Goal: Transaction & Acquisition: Purchase product/service

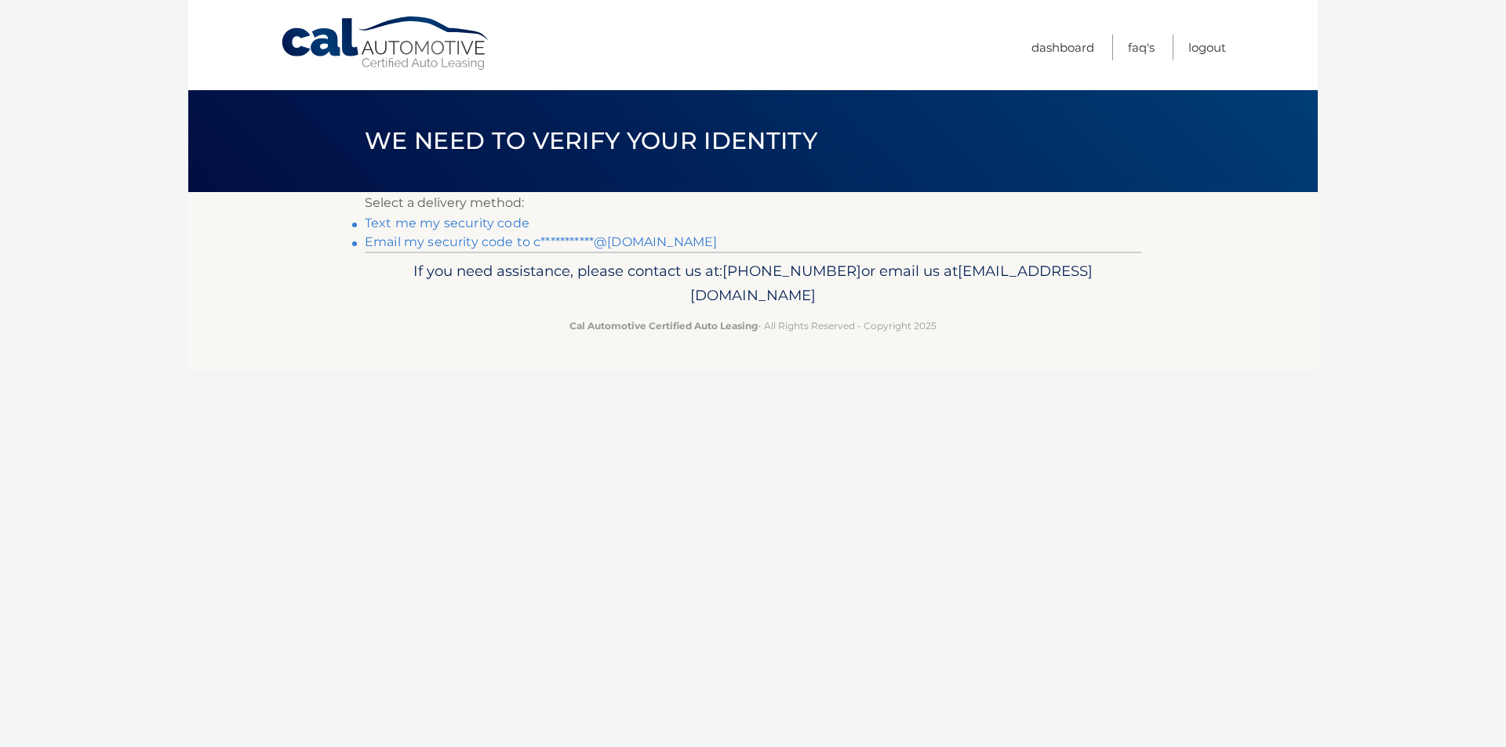
click at [460, 240] on link "**********" at bounding box center [541, 242] width 352 height 15
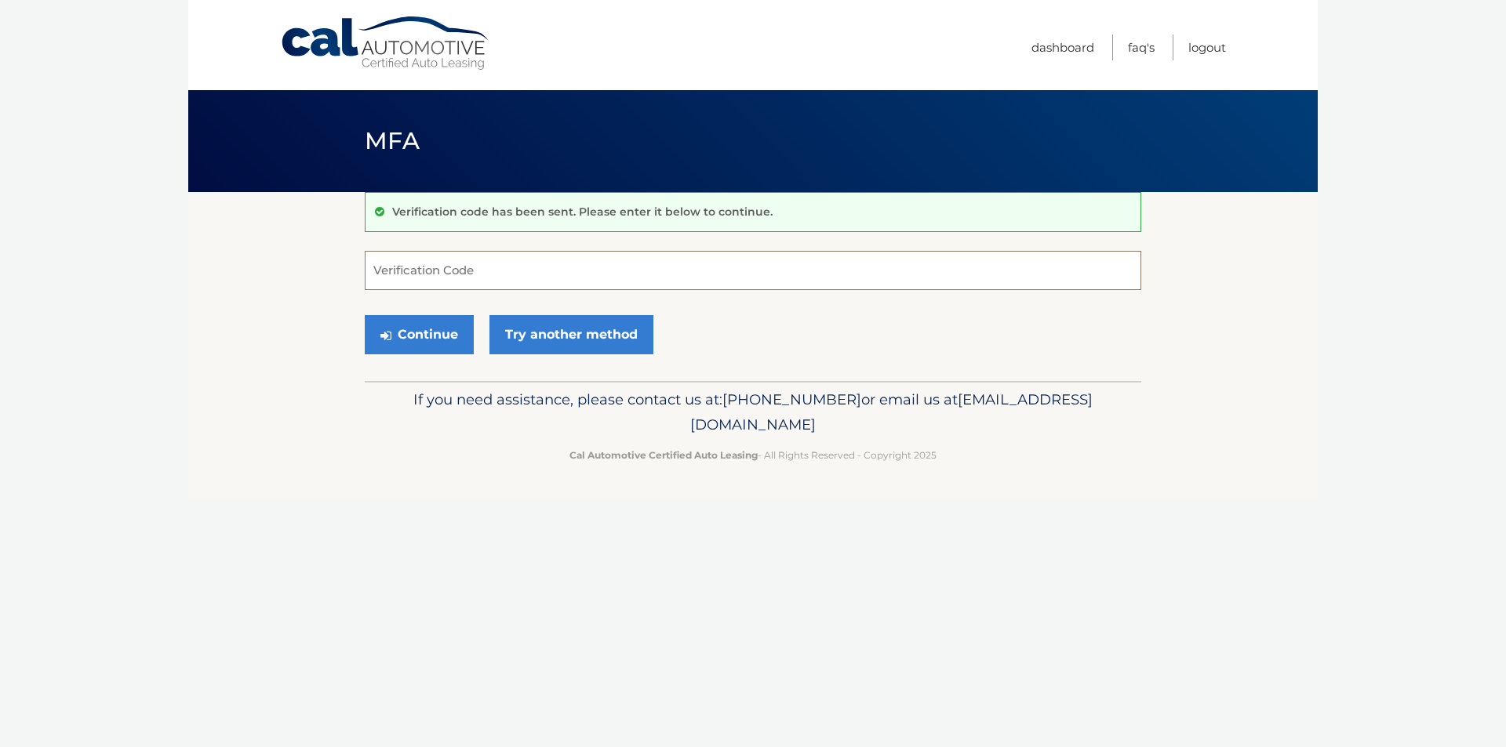
click at [392, 267] on input "Verification Code" at bounding box center [753, 270] width 777 height 39
paste input "983526"
click at [407, 325] on button "Continue" at bounding box center [419, 334] width 109 height 39
drag, startPoint x: 451, startPoint y: 270, endPoint x: 329, endPoint y: 284, distance: 123.2
click at [329, 284] on section "Verification code has been sent. Please enter it below to continue. 983526 Veri…" at bounding box center [752, 286] width 1129 height 189
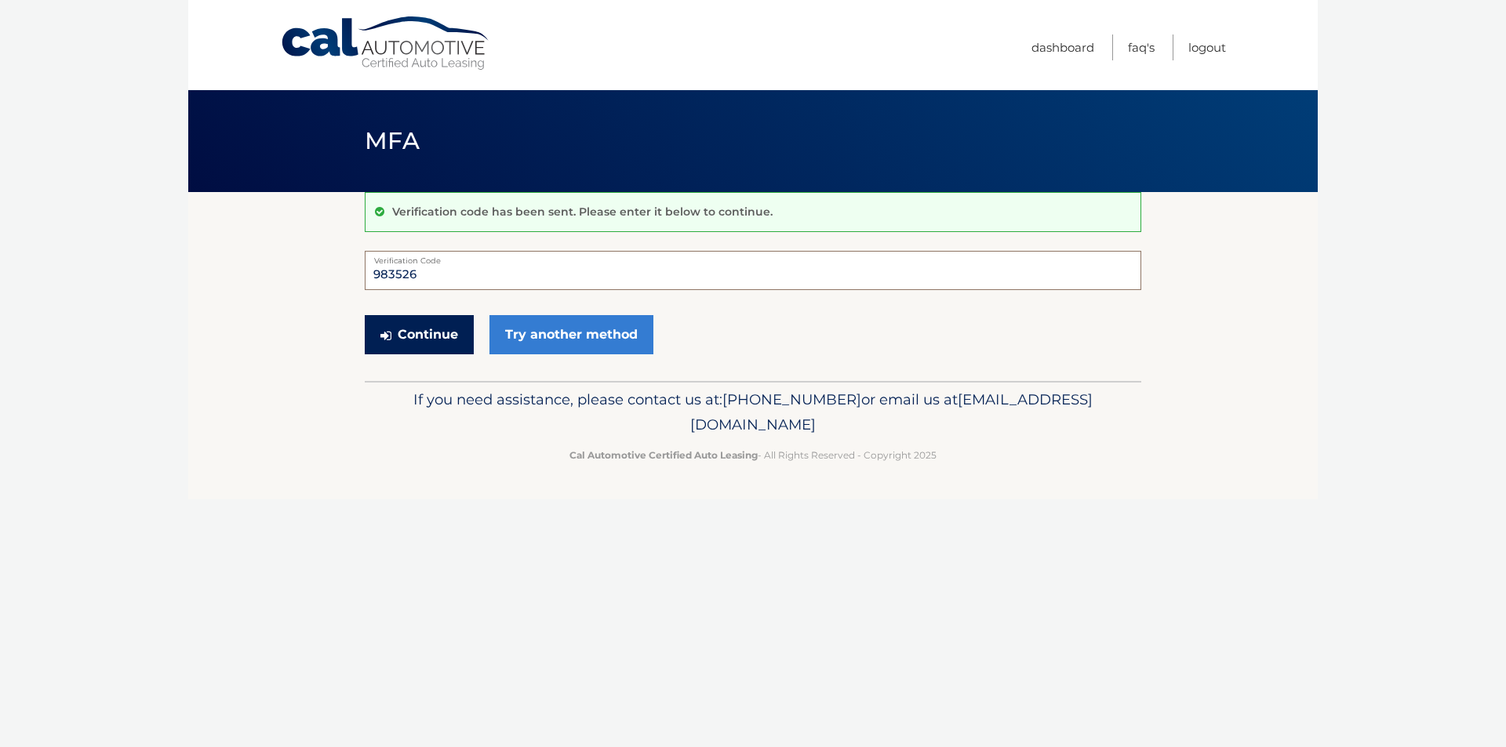
type input "983526"
click at [411, 333] on button "Continue" at bounding box center [419, 334] width 109 height 39
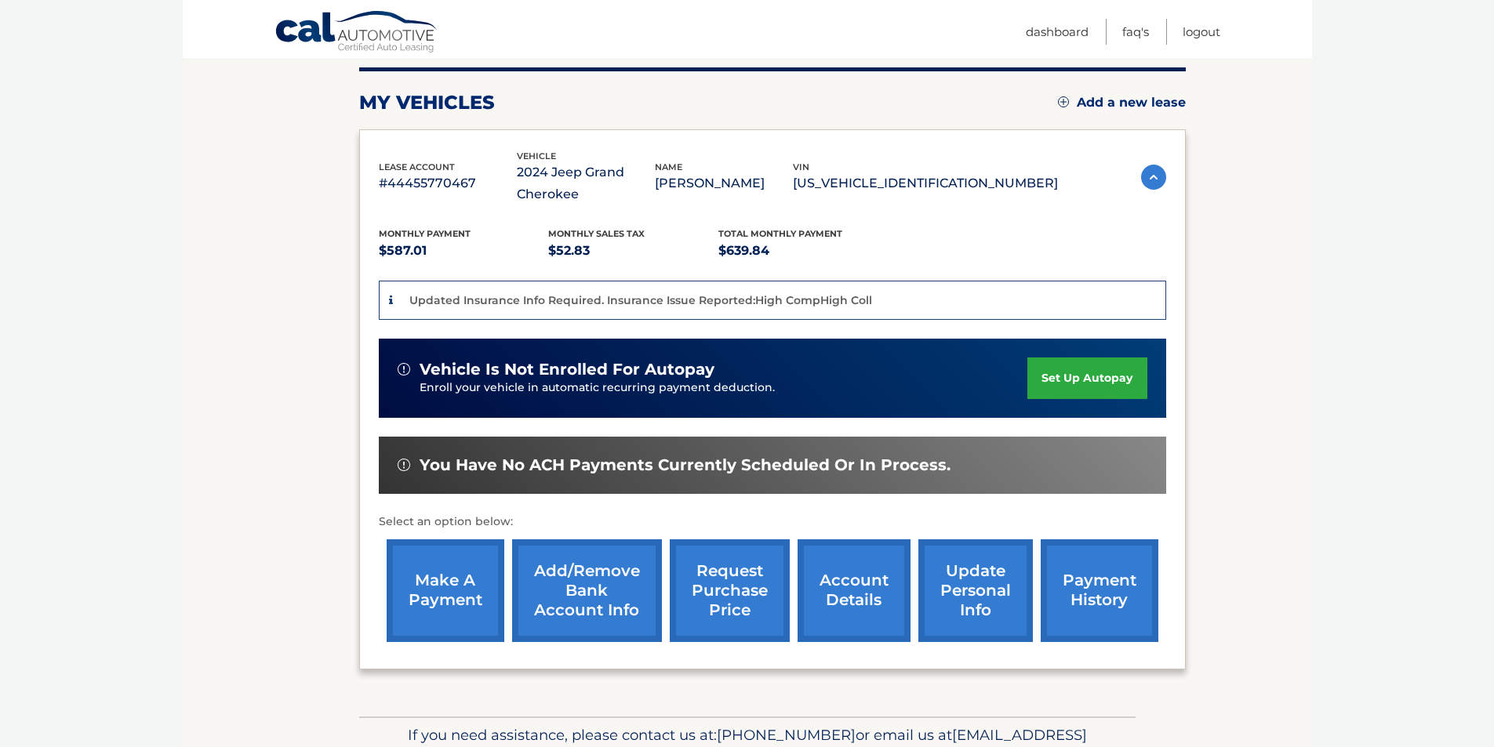
scroll to position [196, 0]
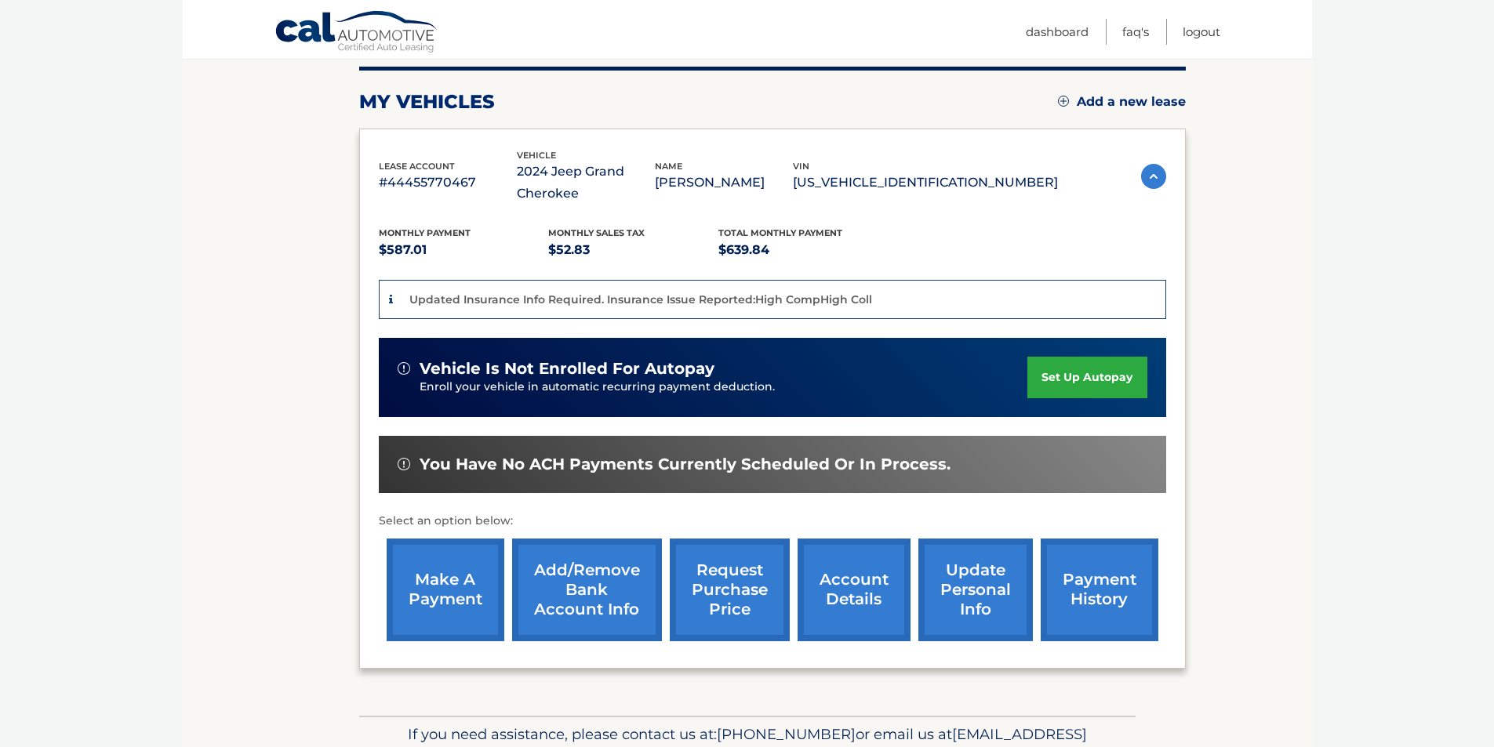
click at [465, 597] on link "make a payment" at bounding box center [446, 590] width 118 height 103
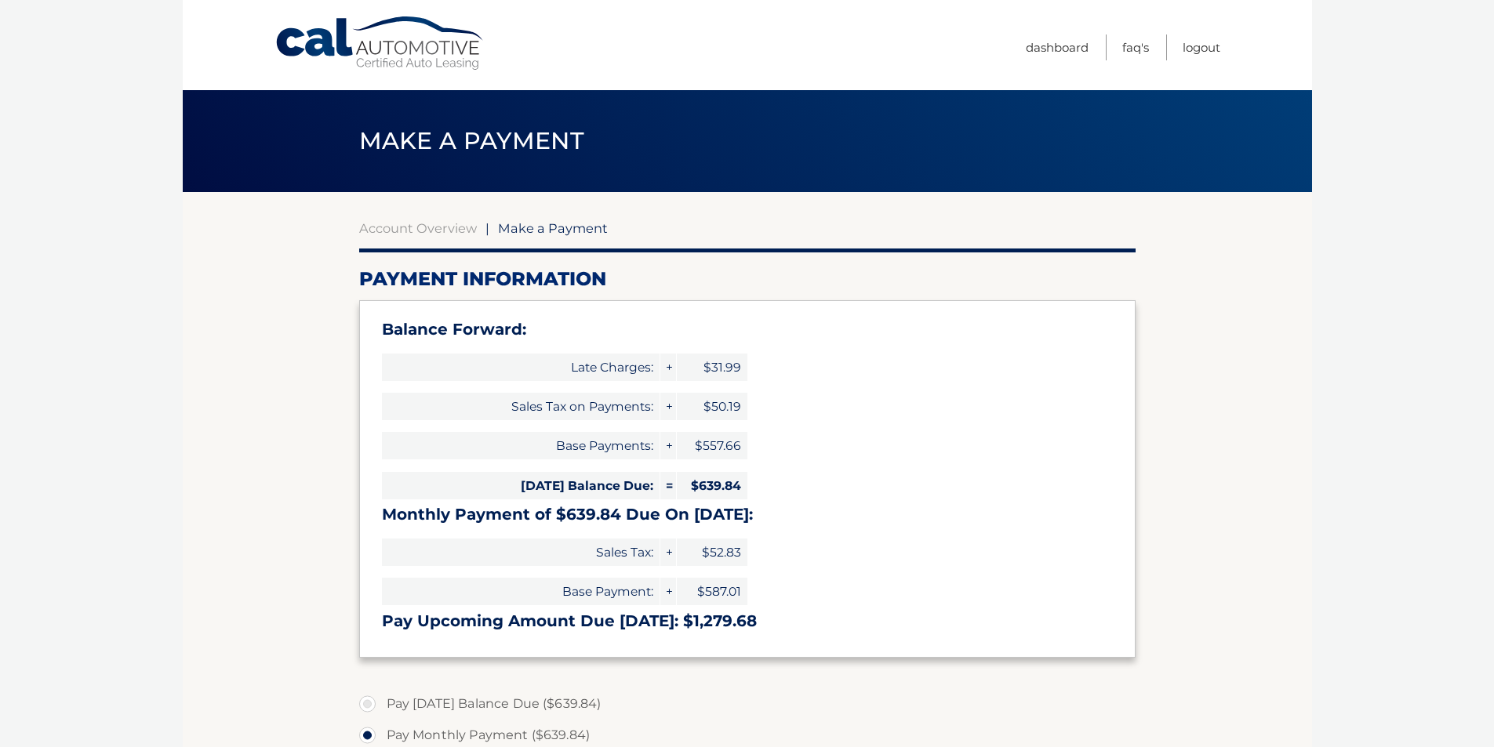
select select "NjdhOWJjNjUtMzk4Yy00NWNjLWI4ZjctMjQ3NTk3M2FkNzg5"
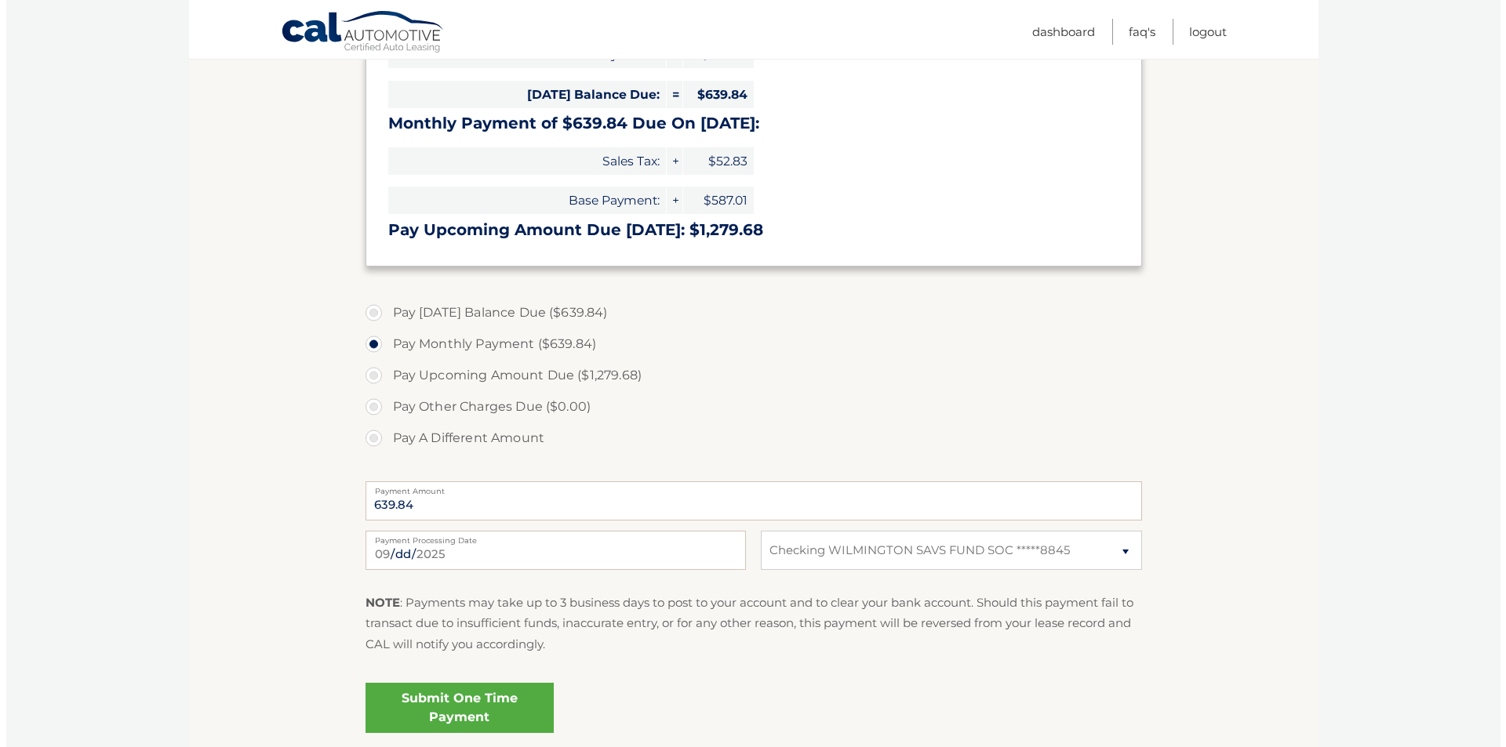
scroll to position [392, 0]
click at [454, 705] on link "Submit One Time Payment" at bounding box center [453, 707] width 188 height 50
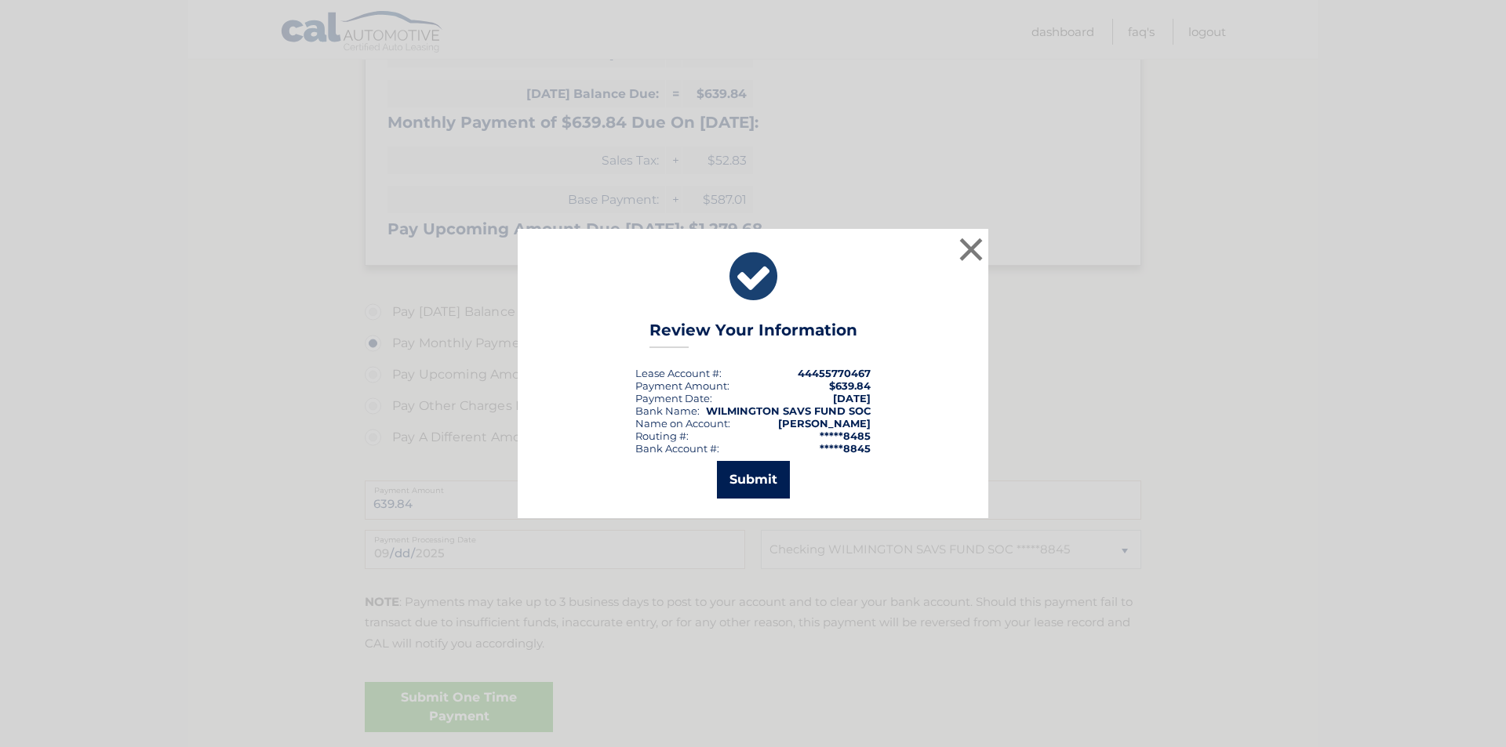
click at [752, 482] on button "Submit" at bounding box center [753, 480] width 73 height 38
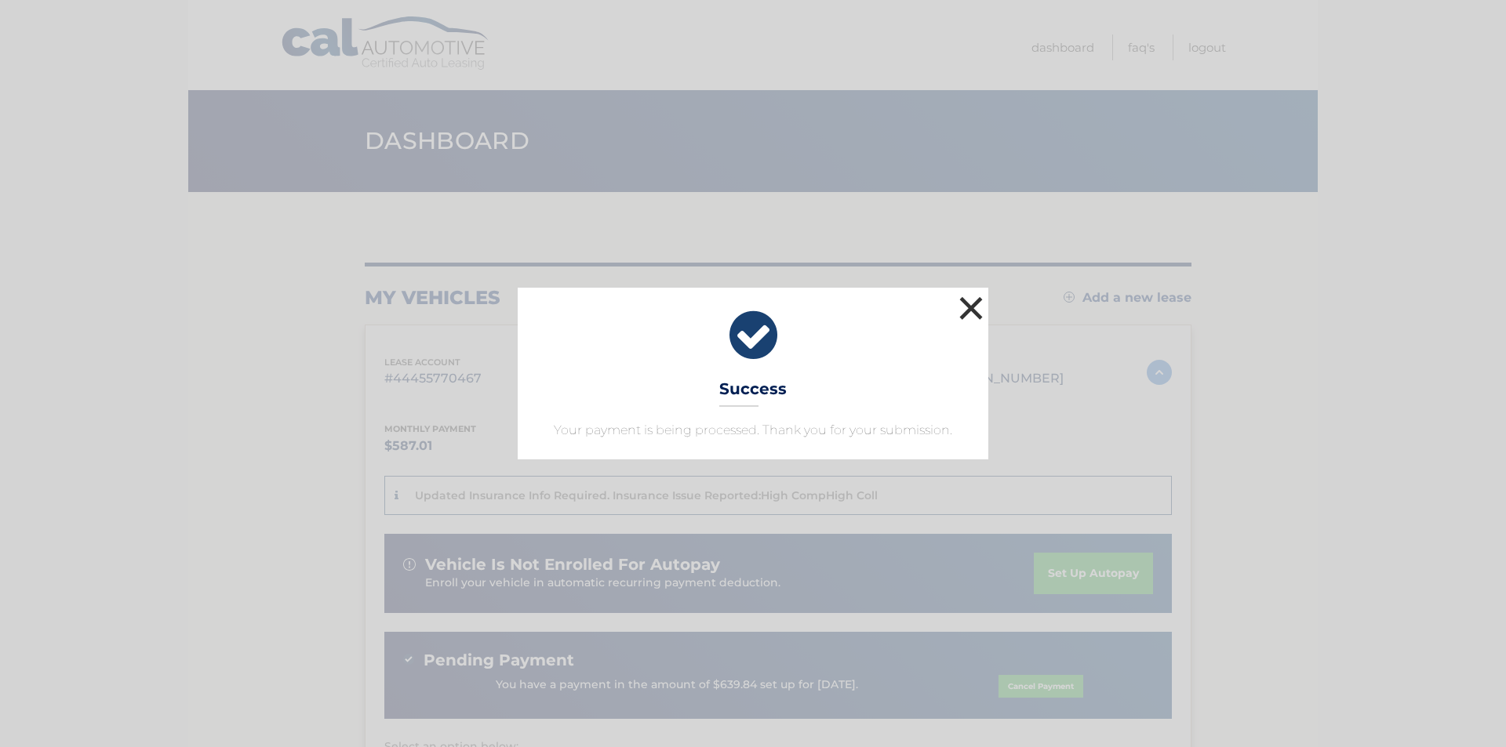
click at [978, 304] on button "×" at bounding box center [970, 308] width 31 height 31
